Goal: Task Accomplishment & Management: Understand process/instructions

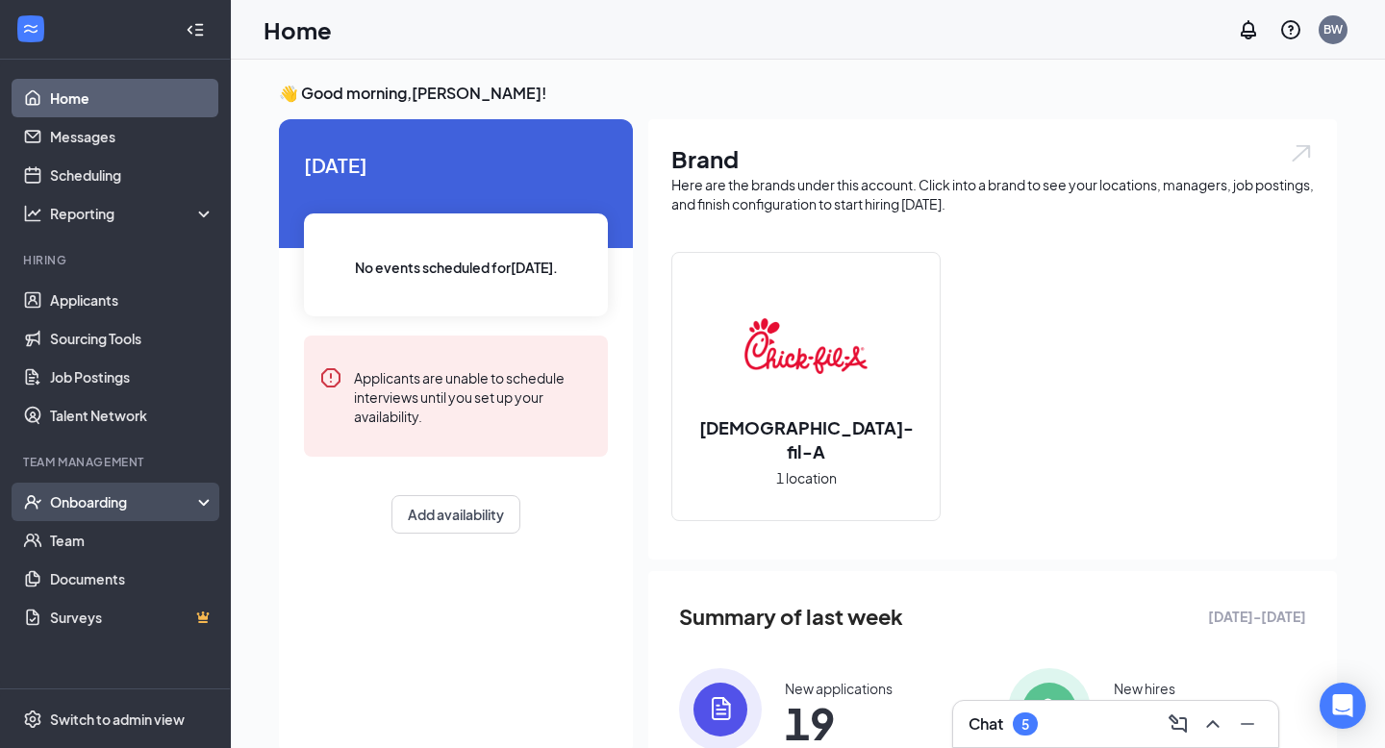
click at [128, 503] on div "Onboarding" at bounding box center [124, 501] width 148 height 19
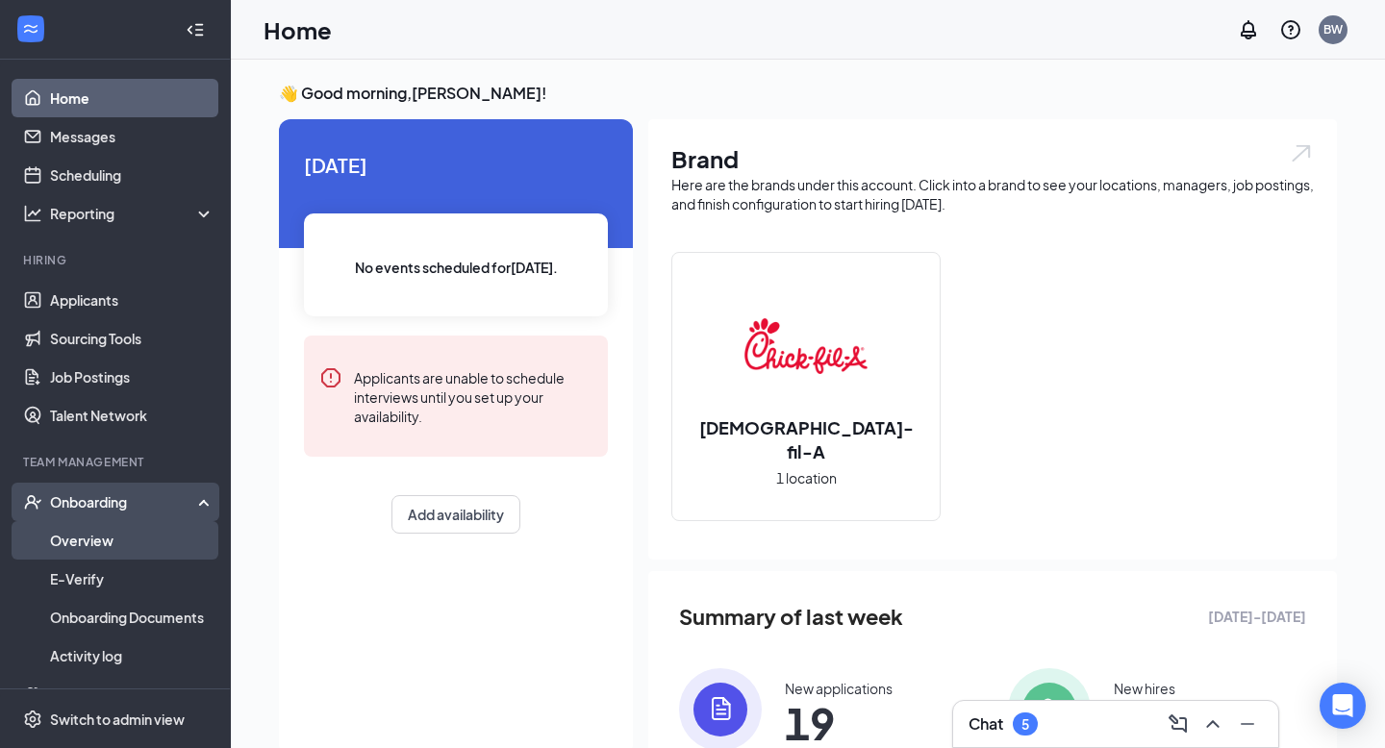
click at [114, 539] on link "Overview" at bounding box center [132, 540] width 164 height 38
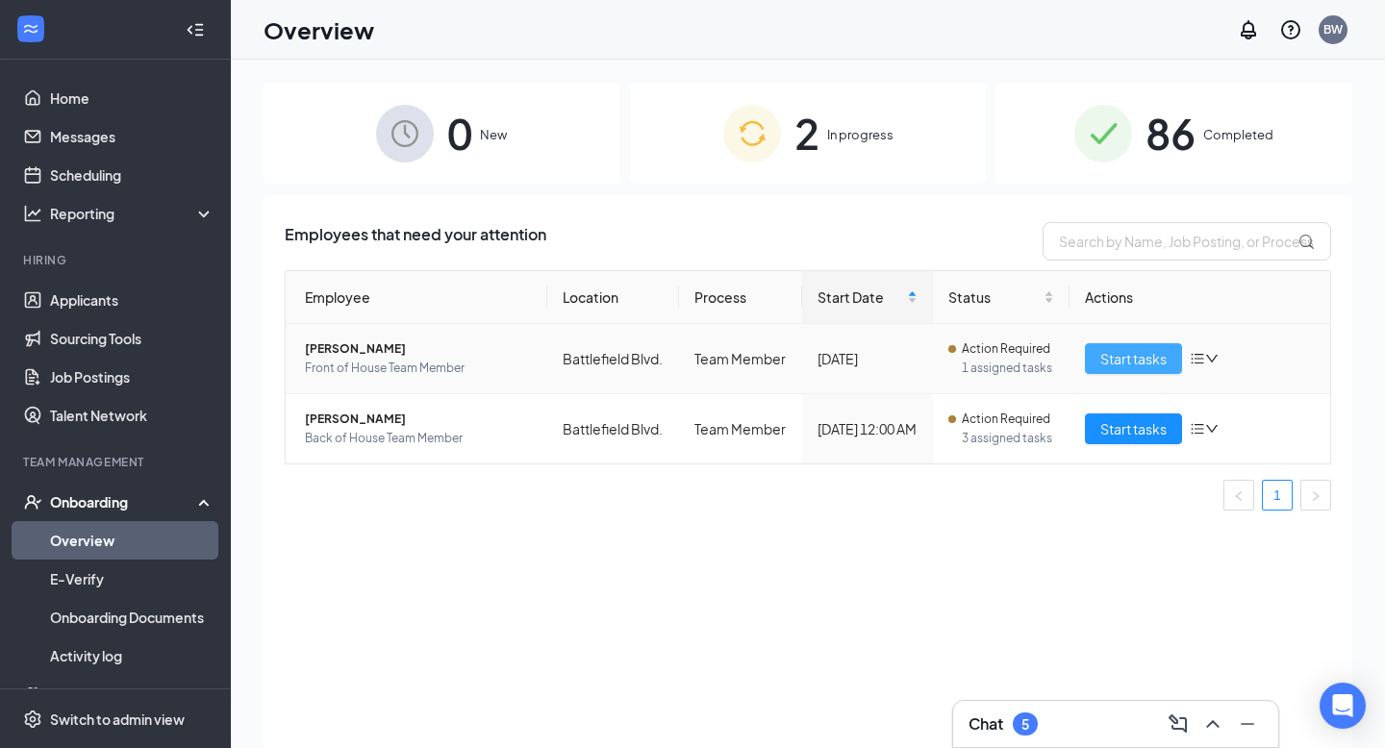
click at [1141, 365] on span "Start tasks" at bounding box center [1133, 358] width 66 height 21
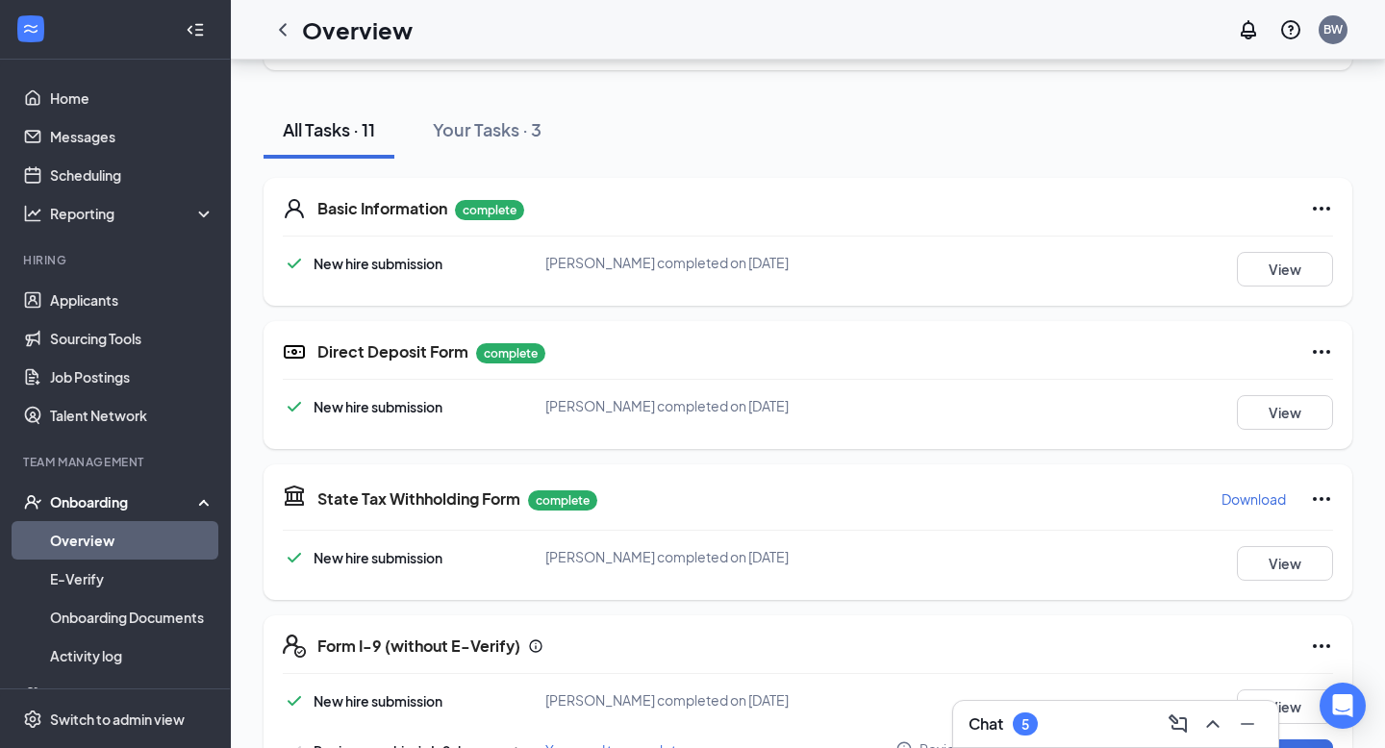
scroll to position [184, 0]
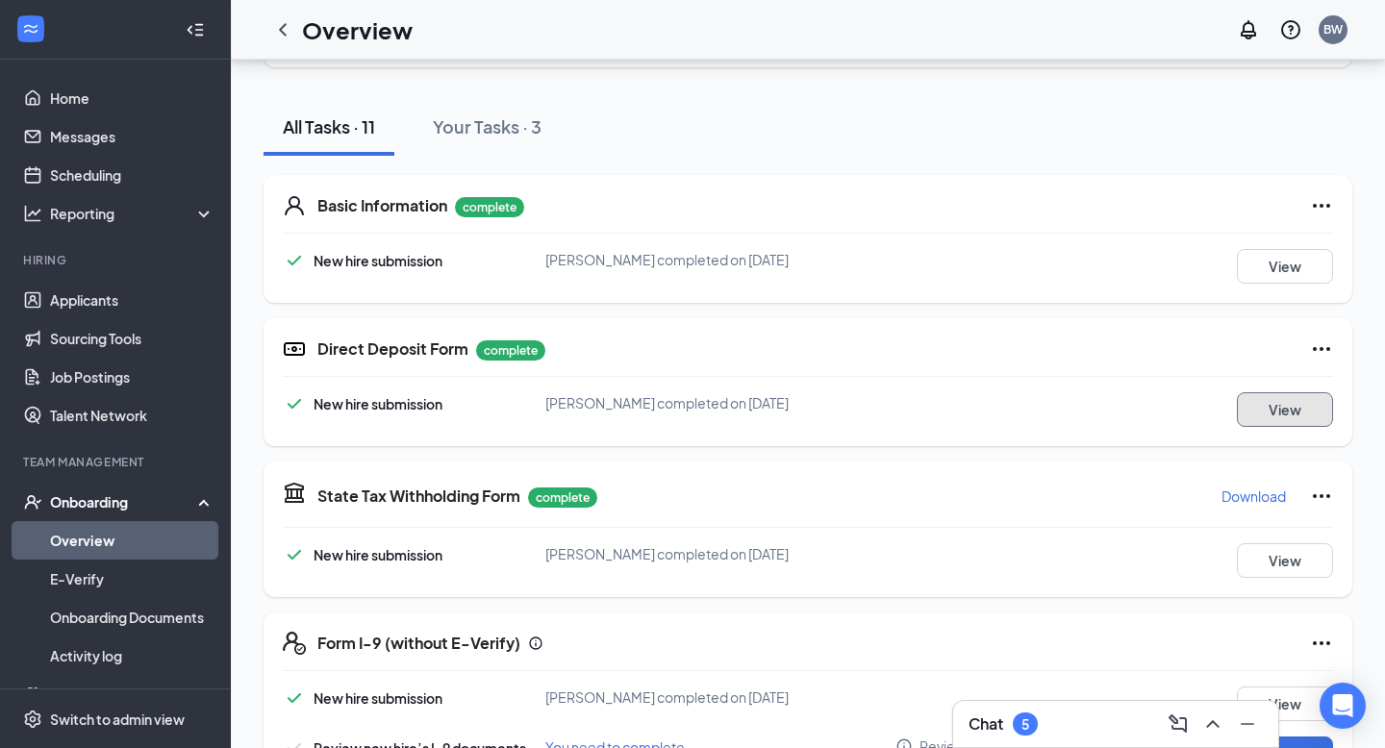
click at [1283, 410] on button "View" at bounding box center [1285, 409] width 96 height 35
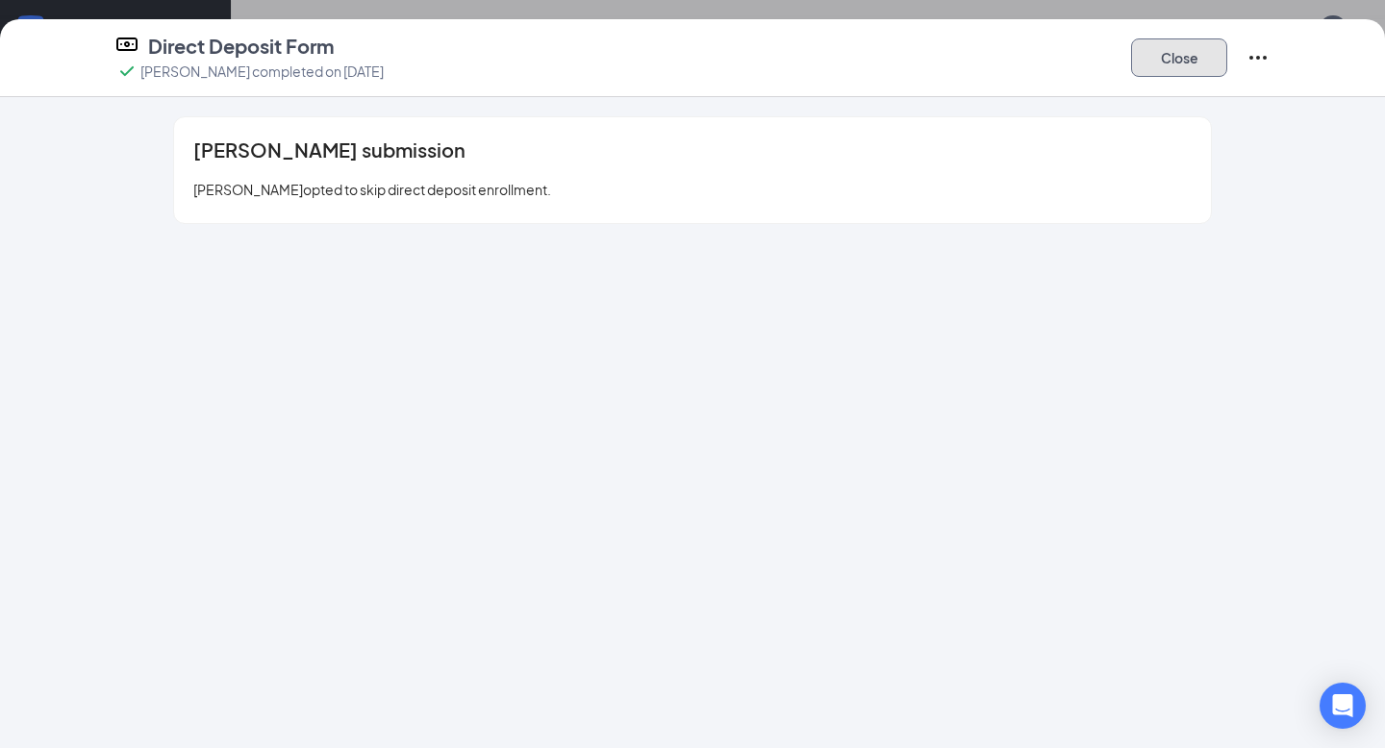
click at [1172, 61] on button "Close" at bounding box center [1179, 57] width 96 height 38
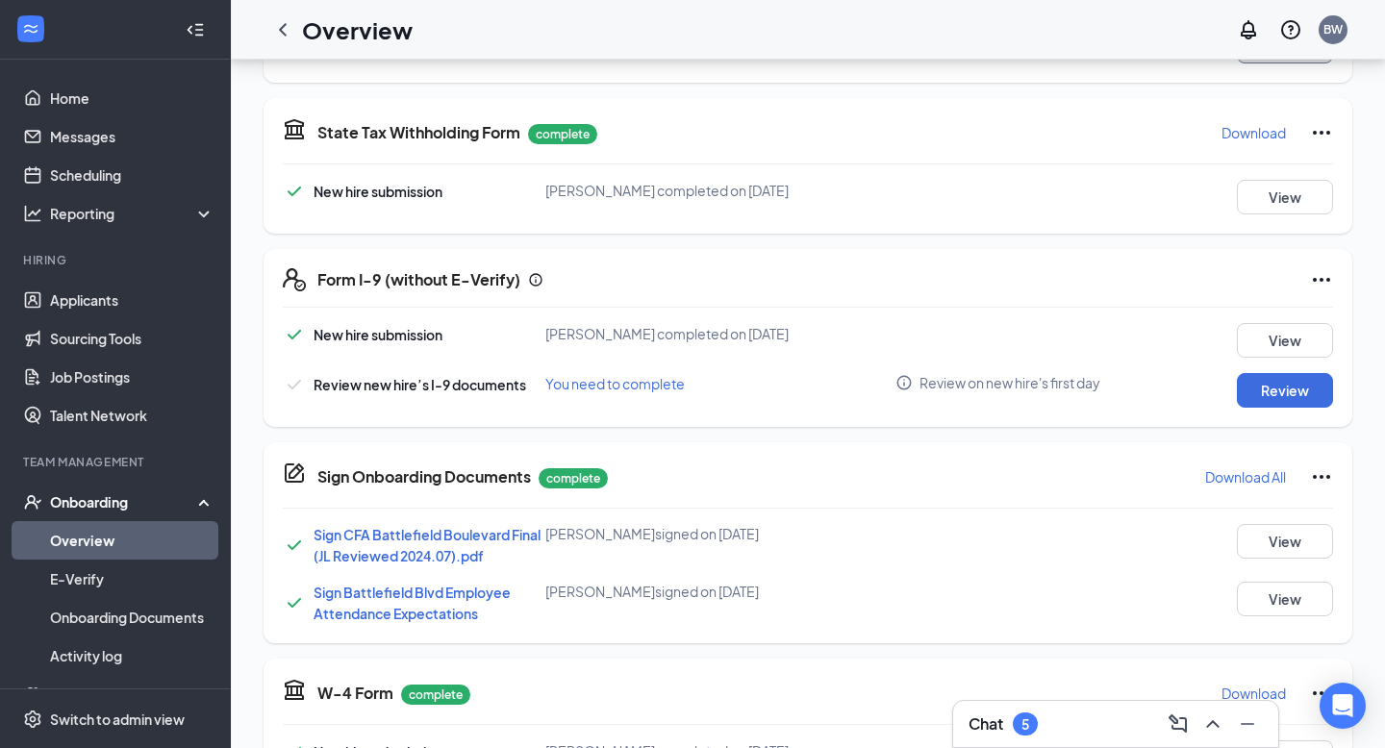
scroll to position [569, 0]
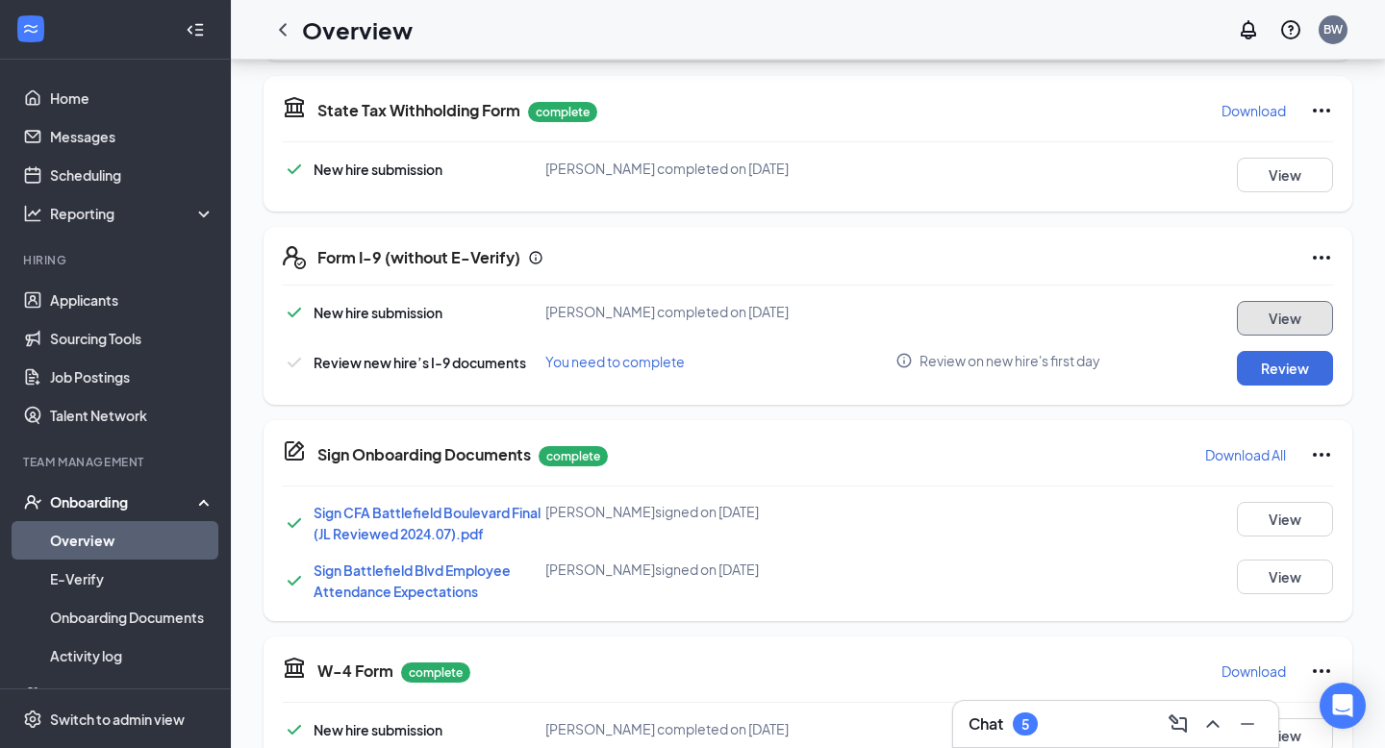
click at [1294, 318] on button "View" at bounding box center [1285, 318] width 96 height 35
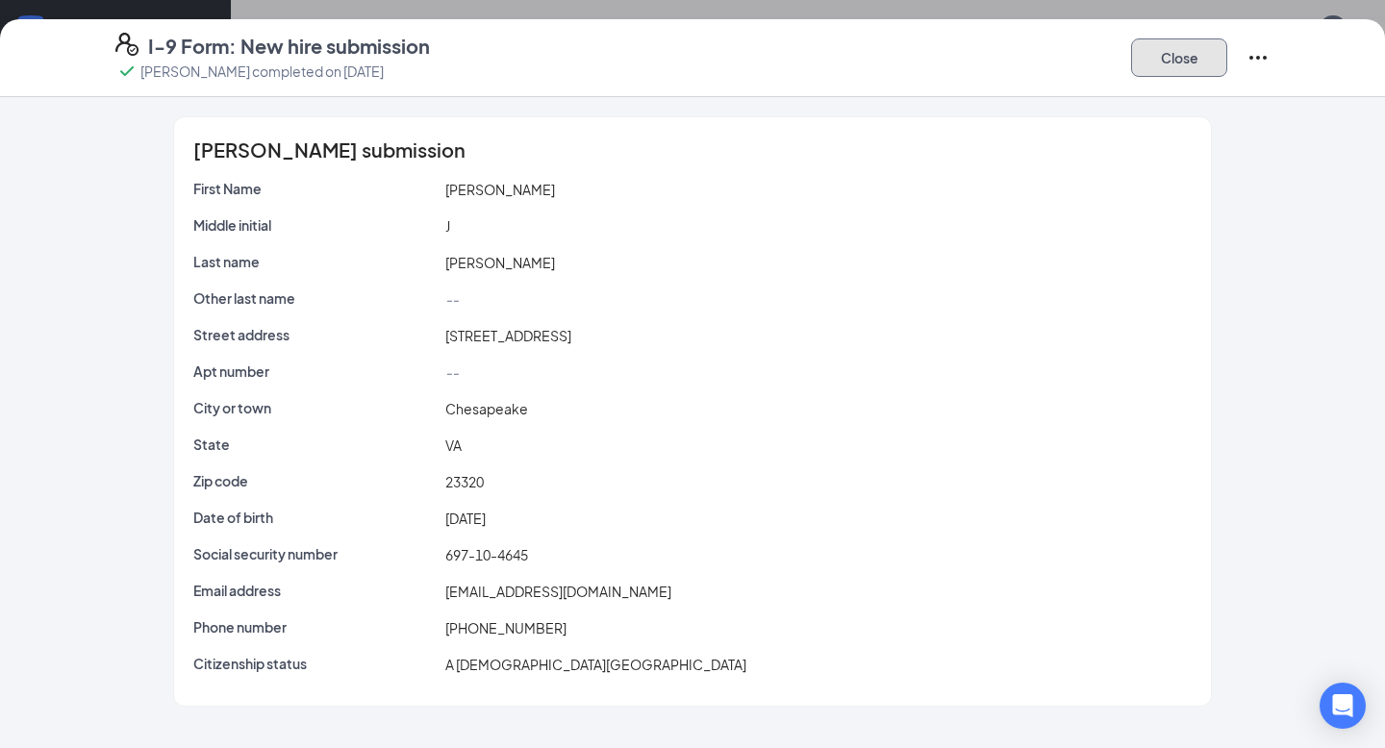
click at [1184, 62] on button "Close" at bounding box center [1179, 57] width 96 height 38
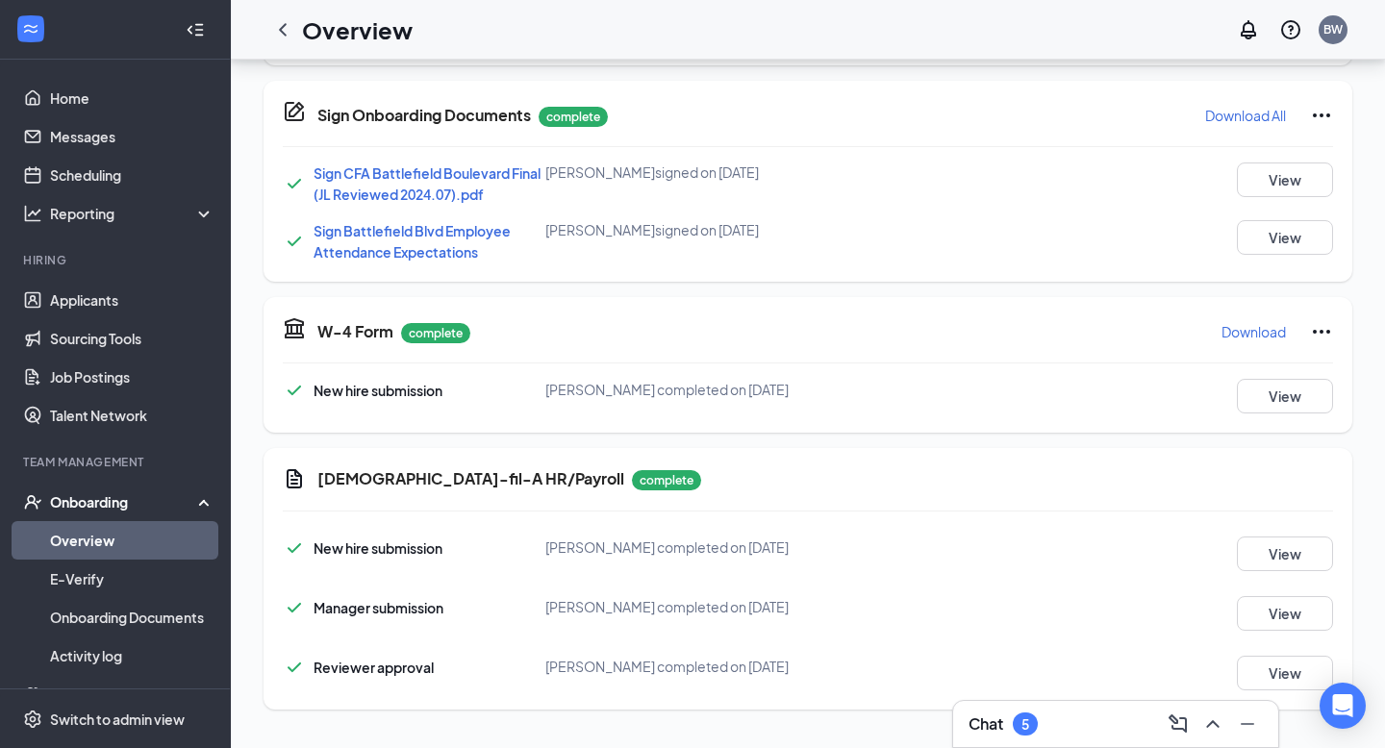
scroll to position [0, 0]
